Goal: Communication & Community: Share content

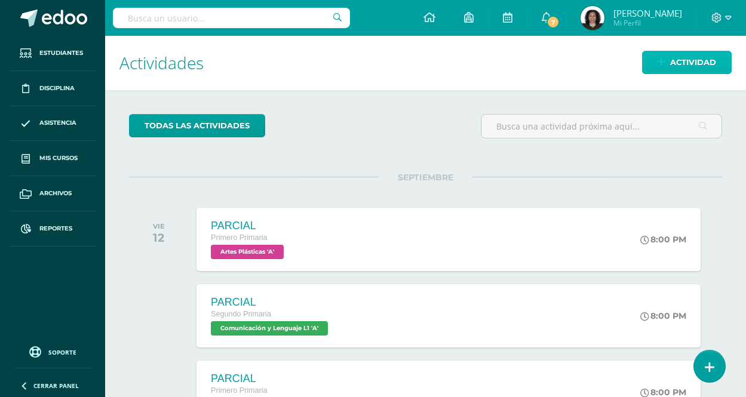
click at [711, 69] on span "Actividad" at bounding box center [694, 62] width 46 height 22
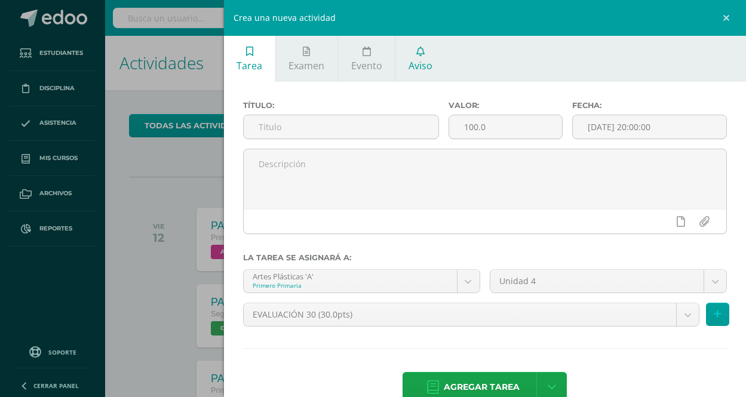
click at [427, 60] on span "Aviso" at bounding box center [421, 65] width 24 height 13
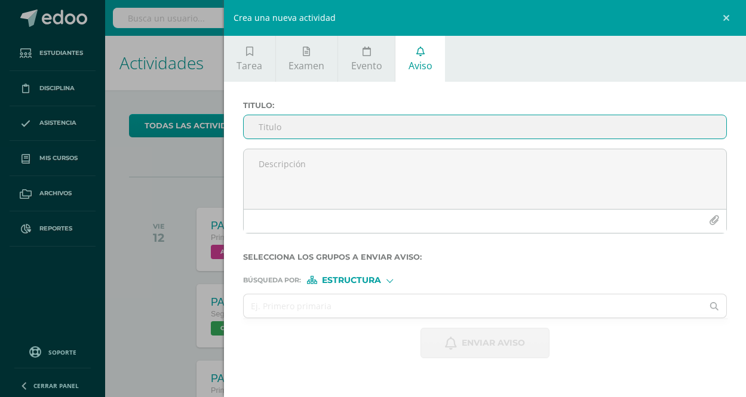
type input "b"
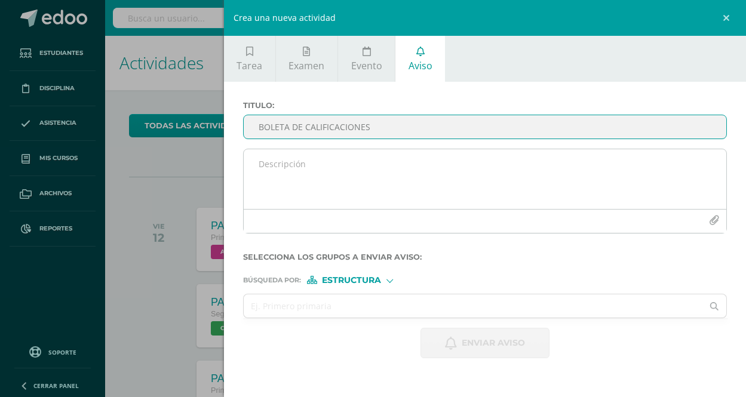
type input "BOLETA DE CALIFICACIONES"
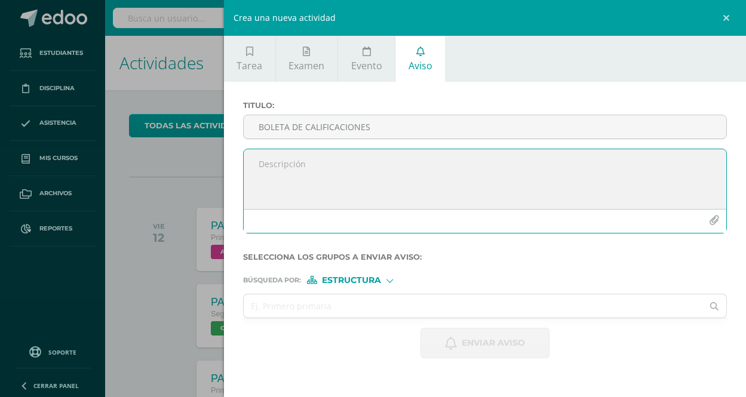
click at [378, 170] on textarea at bounding box center [485, 179] width 483 height 60
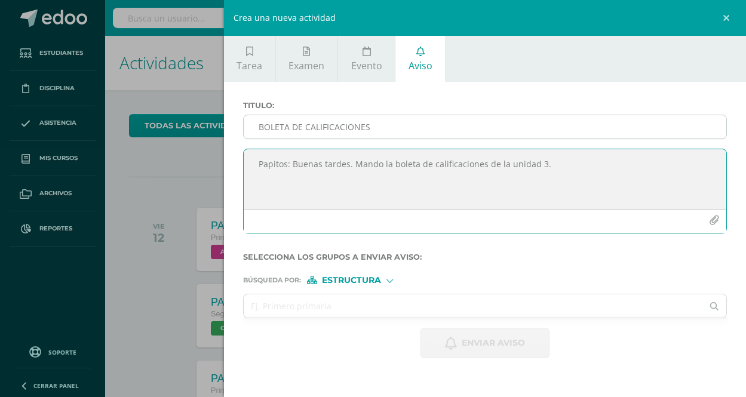
type textarea "Papitos: Buenas tardes. Mando la boleta de calificaciones de la unidad 3."
click at [379, 130] on input "BOLETA DE CALIFICACIONES" at bounding box center [485, 126] width 483 height 23
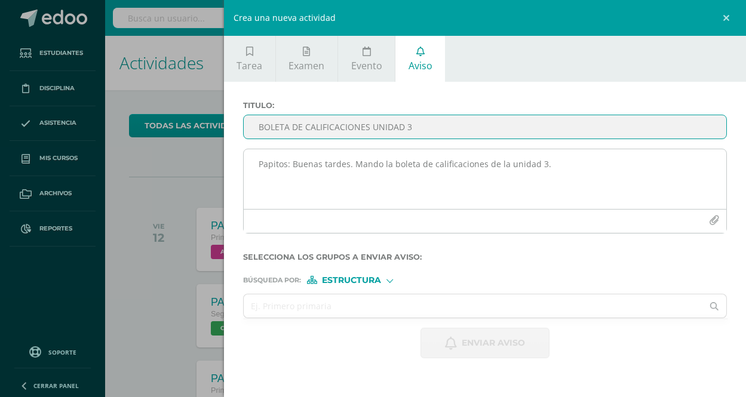
type input "BOLETA DE CALIFICACIONES UNIDAD 3"
click at [712, 221] on icon "button" at bounding box center [714, 221] width 10 height 10
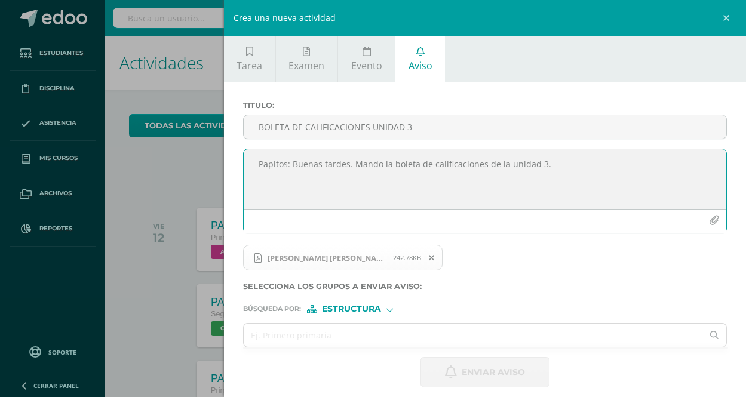
click at [379, 310] on span "Estructura" at bounding box center [351, 309] width 59 height 7
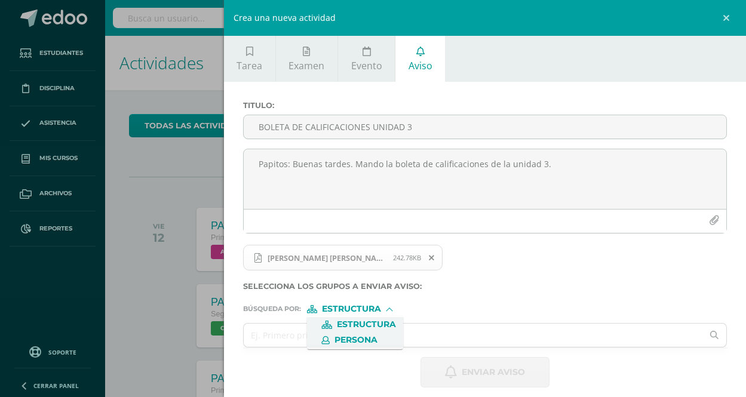
click at [369, 338] on span "Persona" at bounding box center [356, 340] width 43 height 7
click at [348, 347] on input "text" at bounding box center [474, 335] width 460 height 23
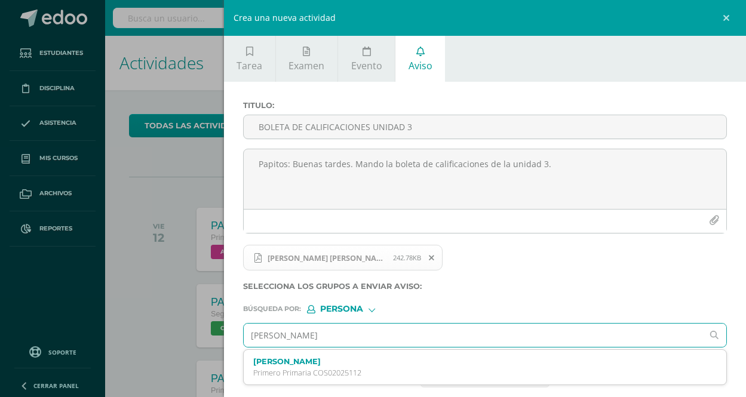
type input "[PERSON_NAME]"
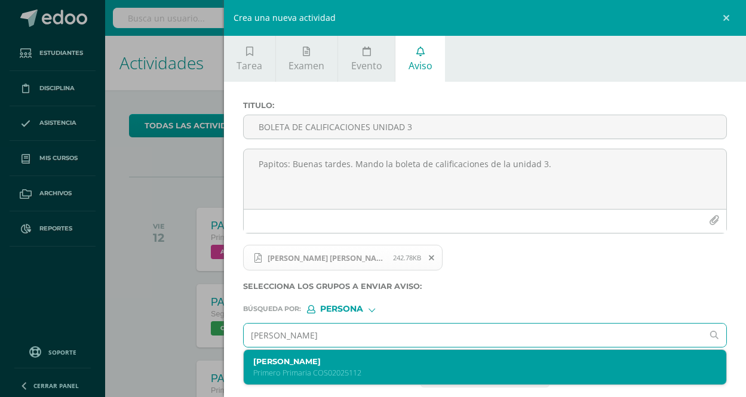
click at [339, 359] on label "[PERSON_NAME]" at bounding box center [474, 361] width 443 height 9
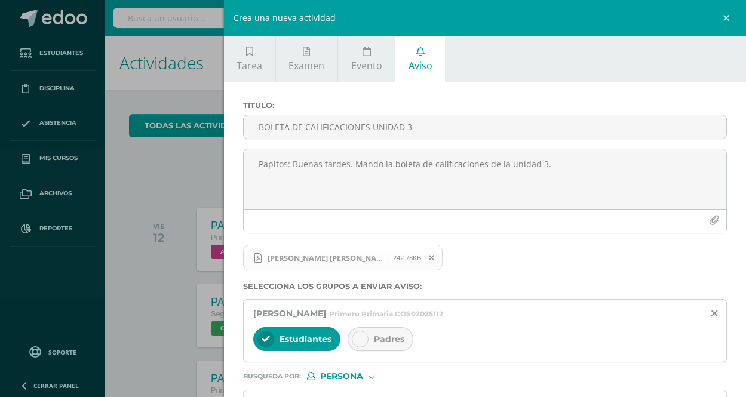
click at [362, 342] on icon at bounding box center [360, 339] width 8 height 8
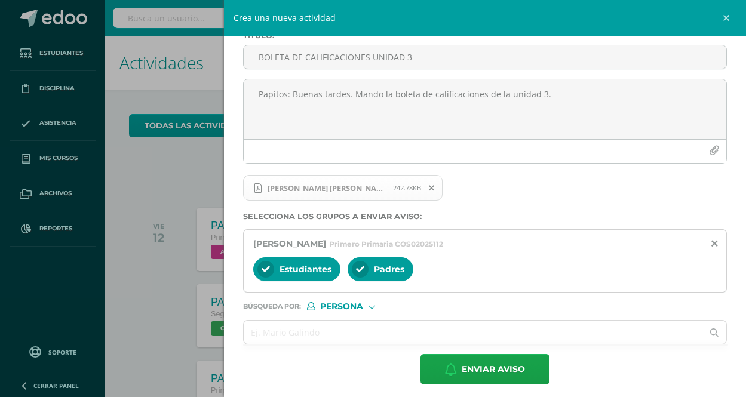
scroll to position [76, 0]
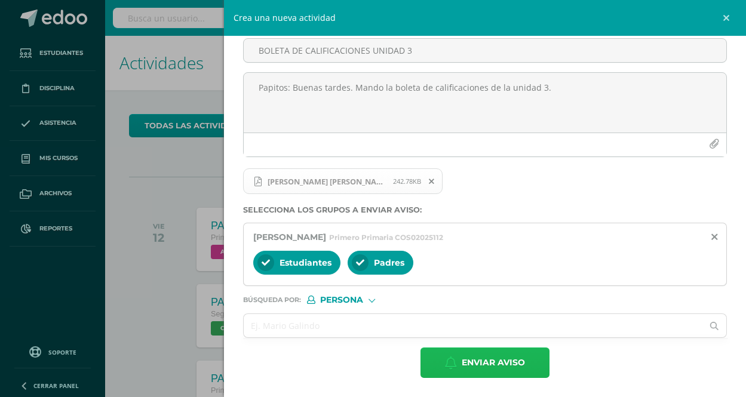
click at [462, 374] on span "Enviar aviso" at bounding box center [493, 362] width 63 height 29
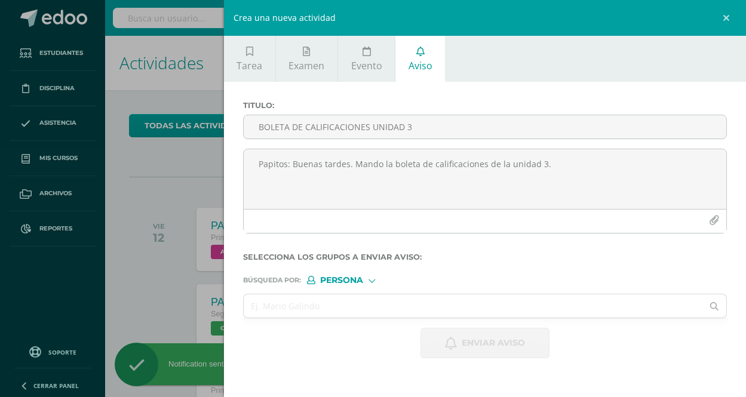
scroll to position [0, 0]
click at [724, 20] on link at bounding box center [729, 18] width 36 height 36
